Goal: Navigation & Orientation: Go to known website

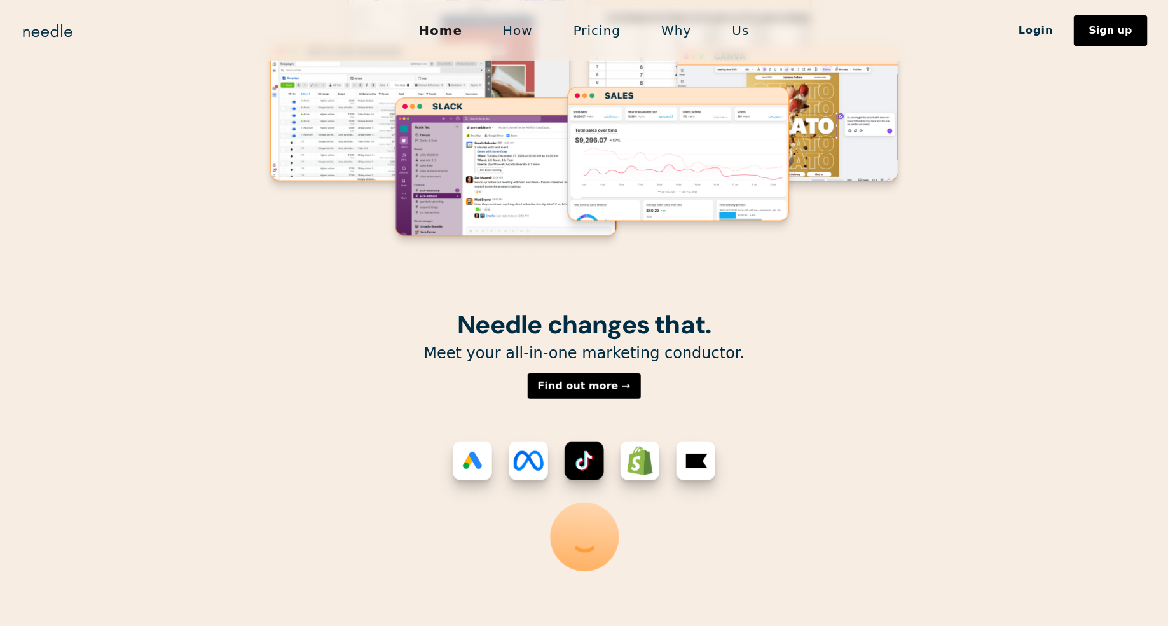
scroll to position [224, 0]
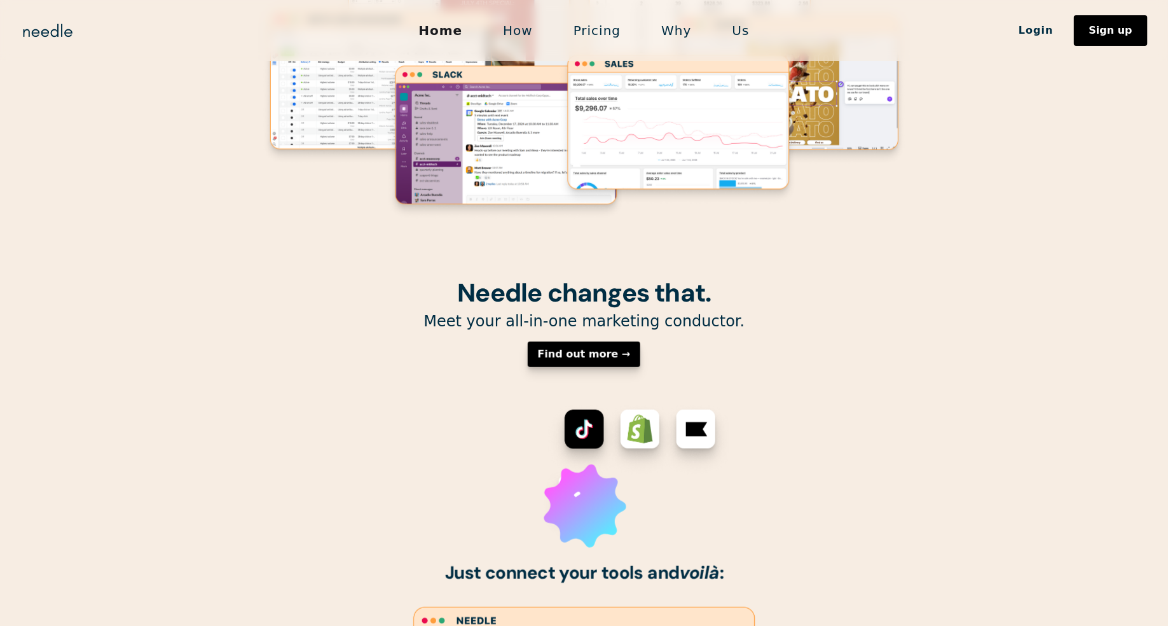
click at [598, 358] on div "Find out more →" at bounding box center [584, 354] width 93 height 10
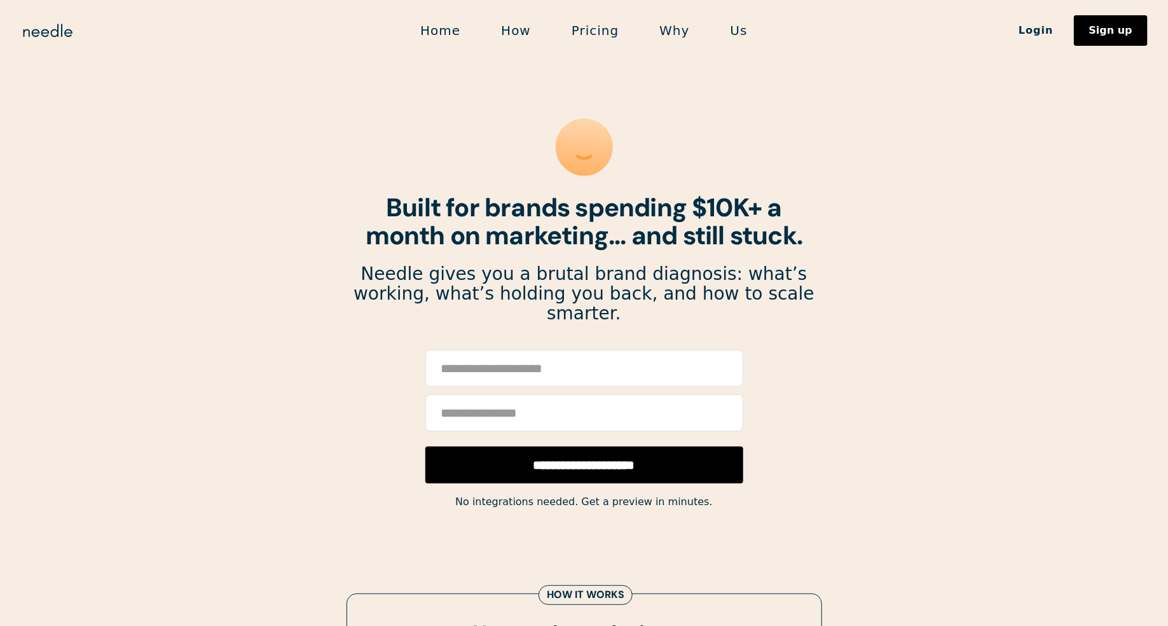
scroll to position [2, 0]
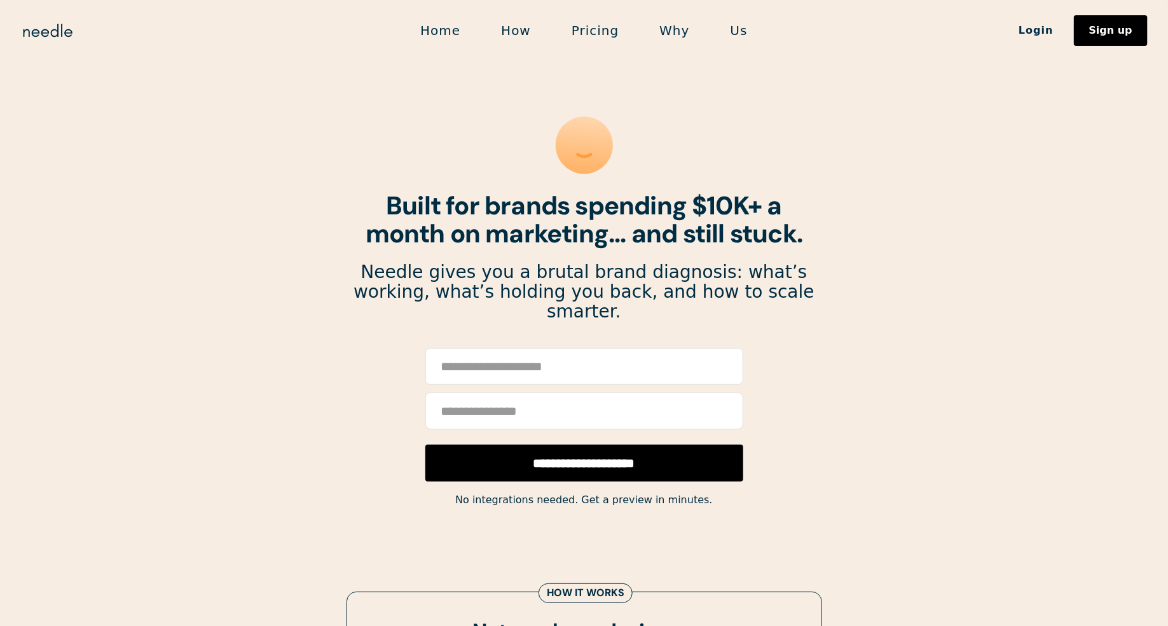
click at [52, 18] on div "Home How Pricing Why Us Login Sign up" at bounding box center [584, 30] width 1168 height 31
click at [48, 24] on img "home" at bounding box center [47, 30] width 55 height 20
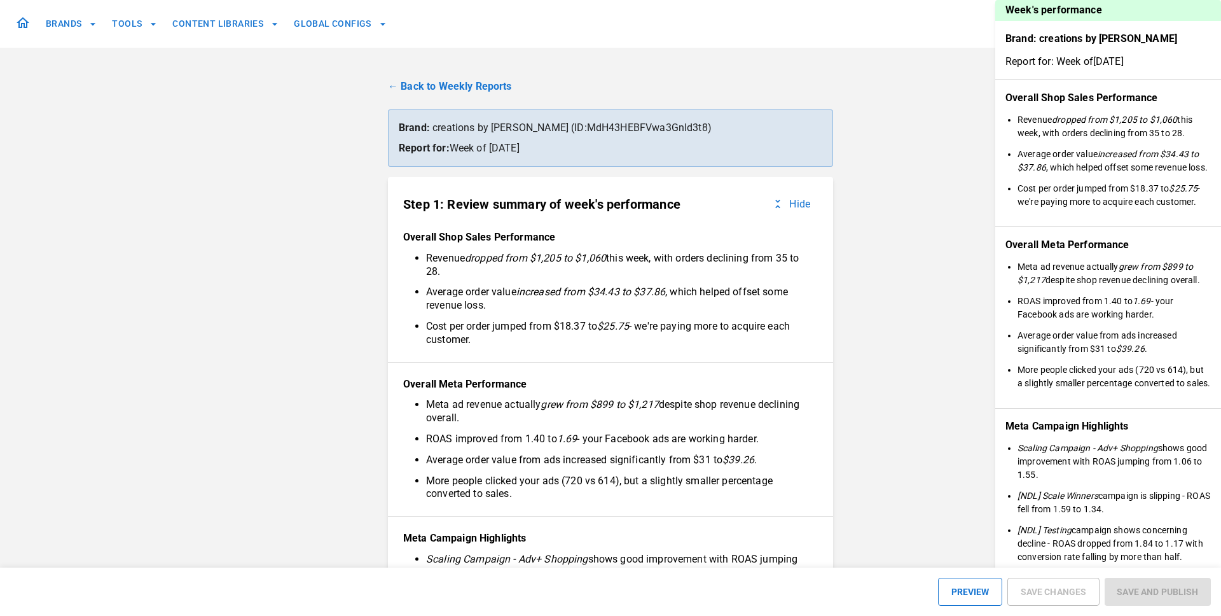
scroll to position [1476, 0]
